Goal: Task Accomplishment & Management: Complete application form

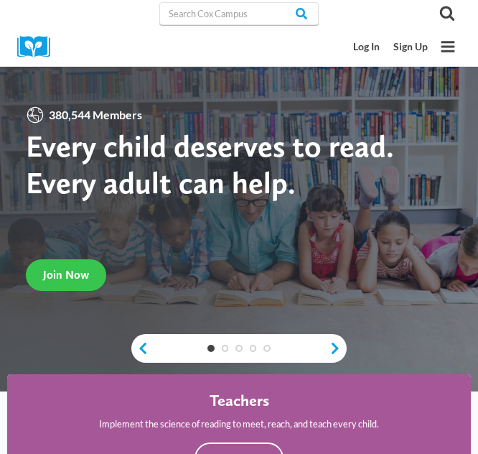
click at [68, 265] on link "Join Now" at bounding box center [66, 275] width 80 height 32
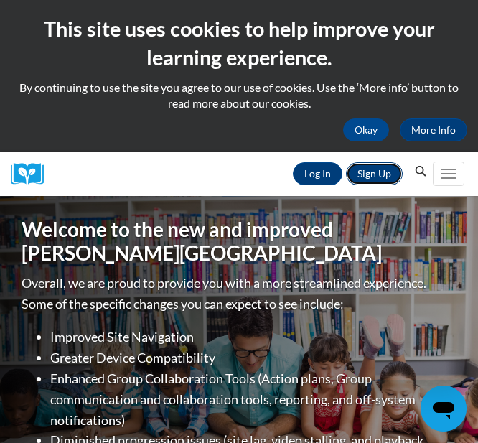
click at [360, 177] on link "Sign Up" at bounding box center [374, 173] width 57 height 23
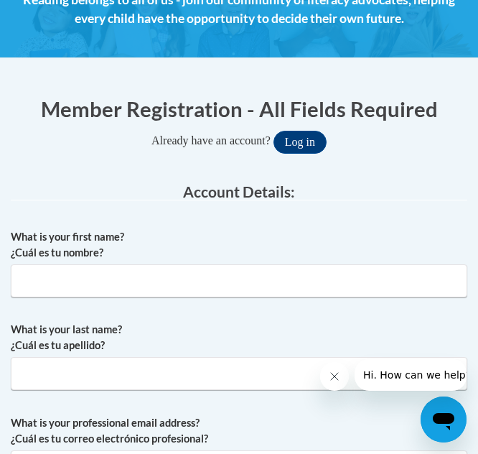
scroll to position [419, 0]
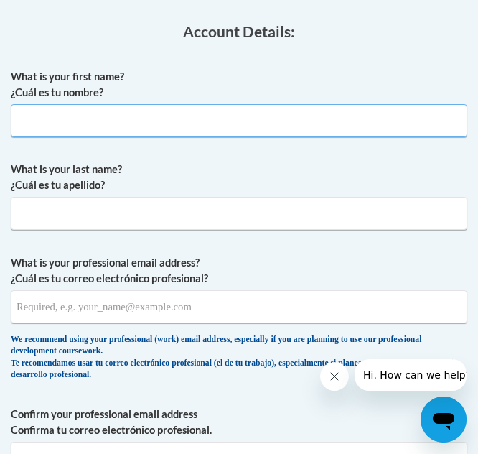
click at [114, 121] on input "What is your first name? ¿Cuál es tu nombre?" at bounding box center [239, 120] width 456 height 33
type input "Brittlyn"
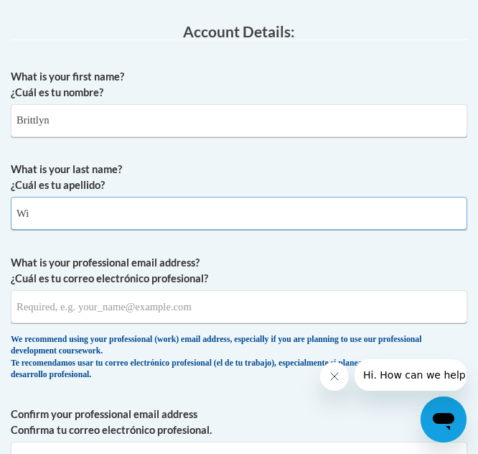
type input "W"
type input "[PERSON_NAME]"
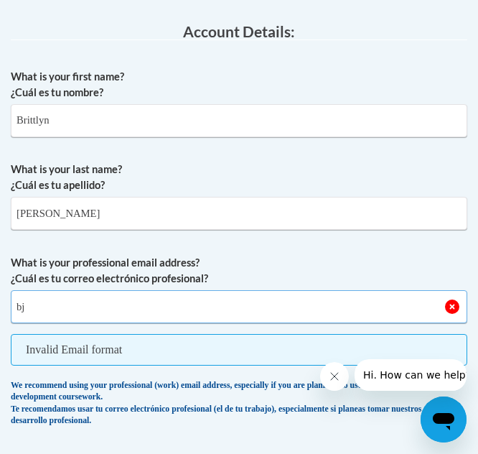
type input "b"
type input "[EMAIL_ADDRESS][DOMAIN_NAME]"
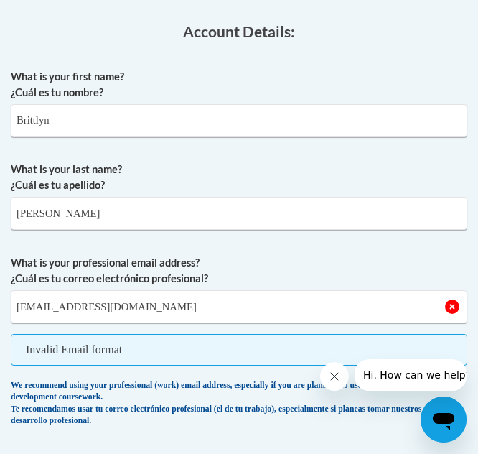
scroll to position [696, 0]
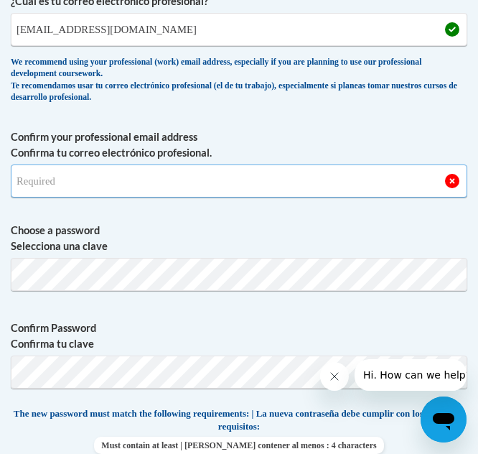
click at [92, 176] on input "Confirm your professional email address Confirma tu correo electrónico profesio…" at bounding box center [239, 180] width 456 height 33
type input "[EMAIL_ADDRESS][DOMAIN_NAME]"
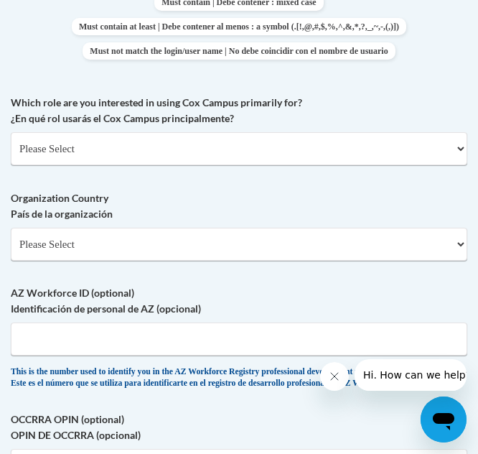
scroll to position [1166, 0]
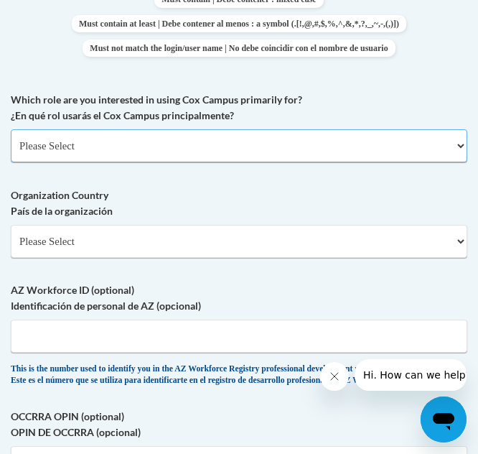
click at [105, 149] on select "Please Select College/University | Colegio/Universidad Community/Nonprofit Part…" at bounding box center [239, 145] width 456 height 33
click at [133, 142] on select "Please Select College/University | Colegio/Universidad Community/Nonprofit Part…" at bounding box center [239, 145] width 456 height 33
select select "5a18ea06-2b54-4451-96f2-d152daf9eac5"
click at [11, 129] on select "Please Select College/University | Colegio/Universidad Community/Nonprofit Part…" at bounding box center [239, 145] width 456 height 33
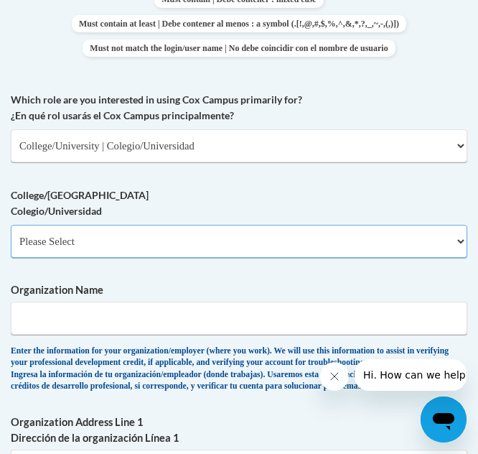
click at [128, 235] on select "Please Select College/University Staff | Empleado universitario College/Univers…" at bounding box center [239, 241] width 456 height 33
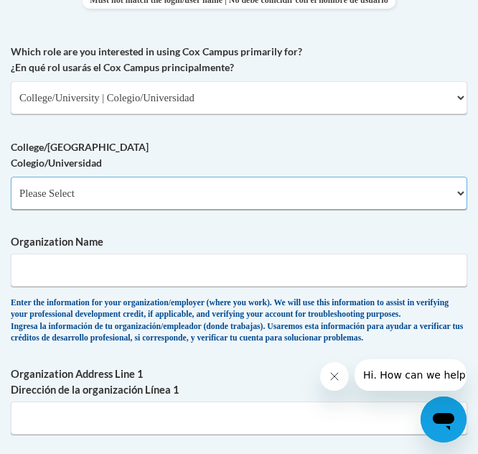
scroll to position [1221, 0]
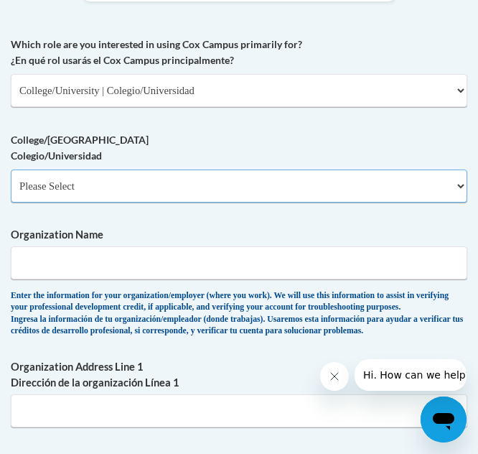
click at [135, 176] on select "Please Select College/University Staff | Empleado universitario College/Univers…" at bounding box center [239, 185] width 456 height 33
select select "99b32b07-cffc-426c-8bf6-0cd77760d84b"
click at [11, 169] on select "Please Select College/University Staff | Empleado universitario College/Univers…" at bounding box center [239, 185] width 456 height 33
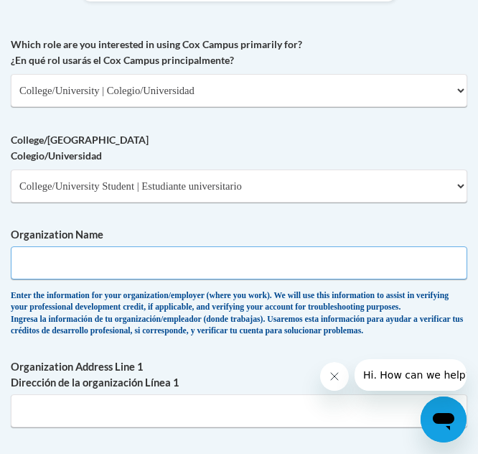
click at [123, 255] on input "Organization Name" at bounding box center [239, 262] width 456 height 33
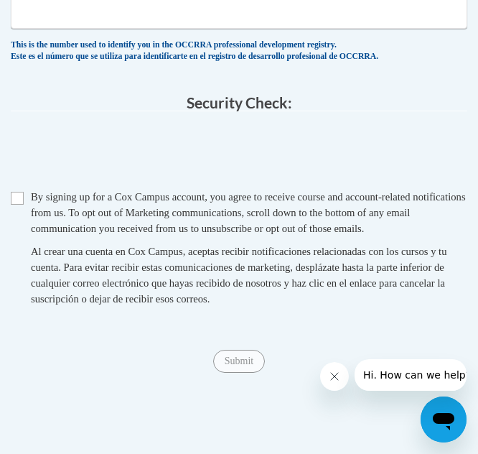
scroll to position [2029, 0]
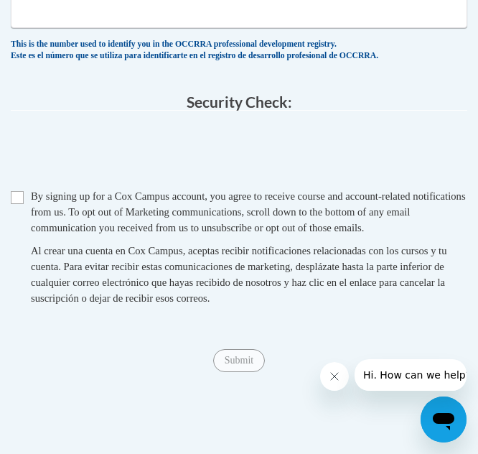
type input "[GEOGRAPHIC_DATA]"
